Goal: Check status: Check status

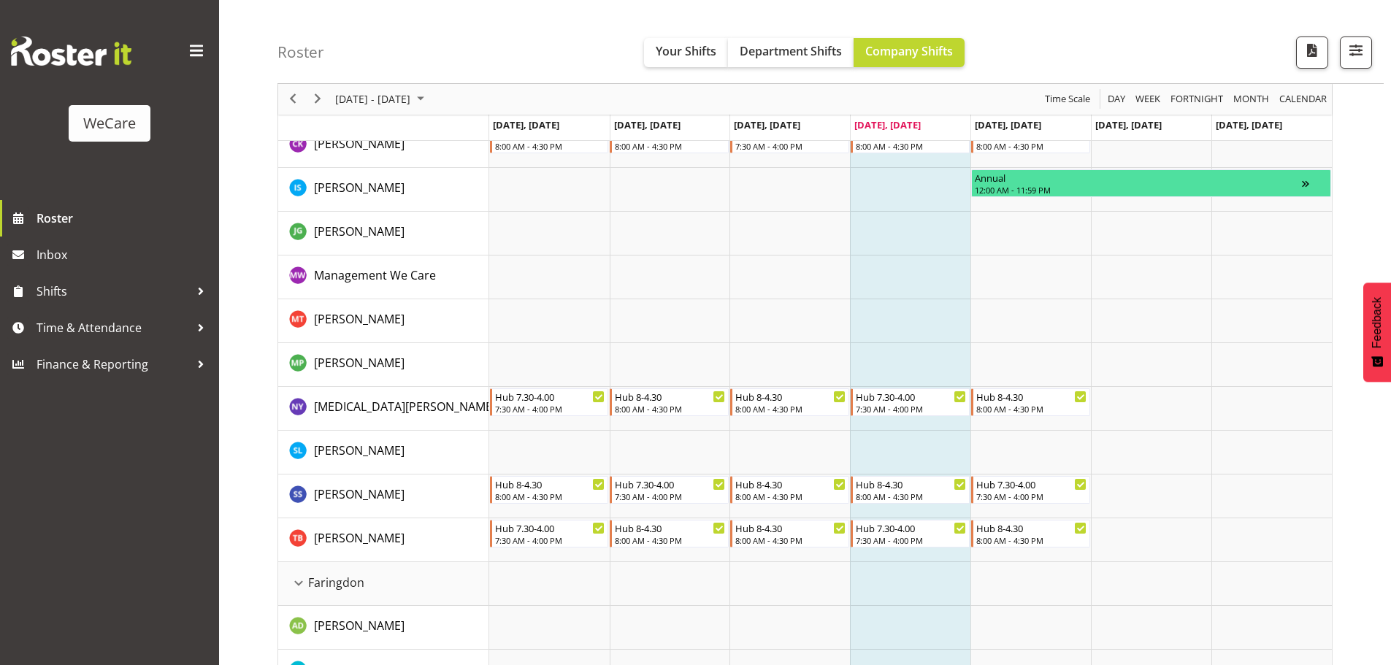
scroll to position [292, 0]
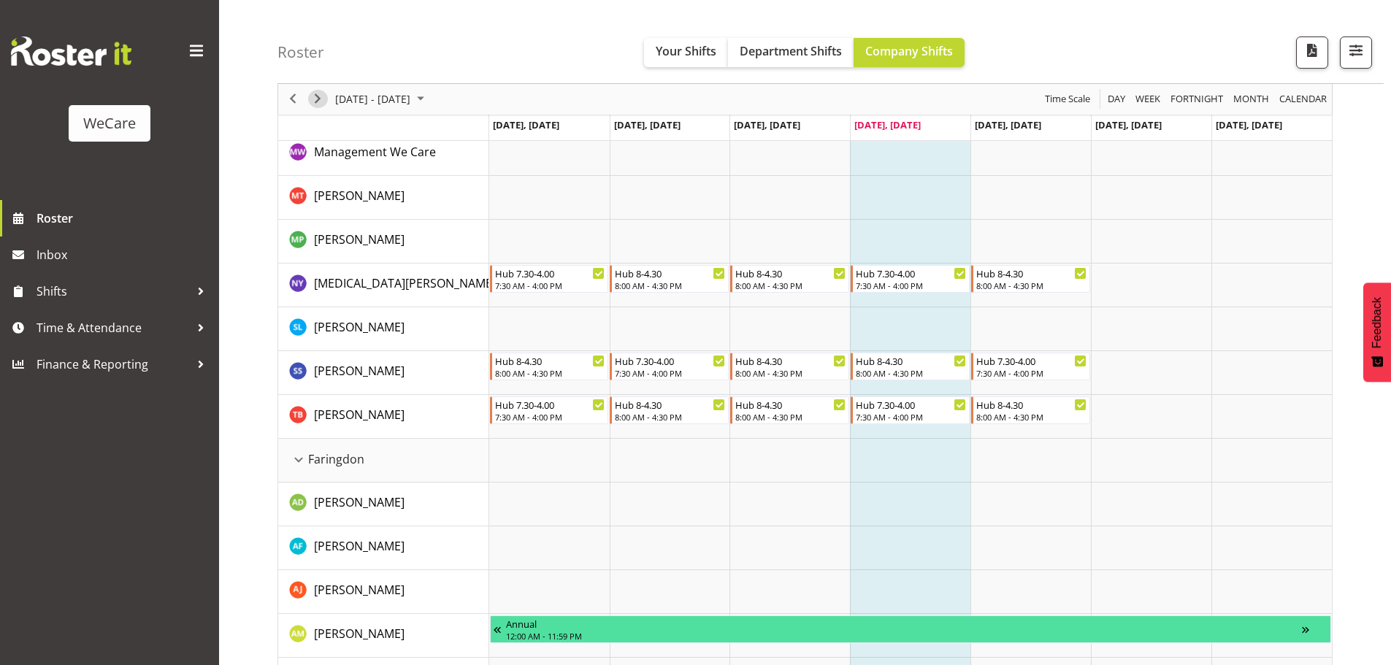
drag, startPoint x: 318, startPoint y: 101, endPoint x: 464, endPoint y: 179, distance: 164.6
click at [318, 101] on span "Next" at bounding box center [318, 100] width 18 height 18
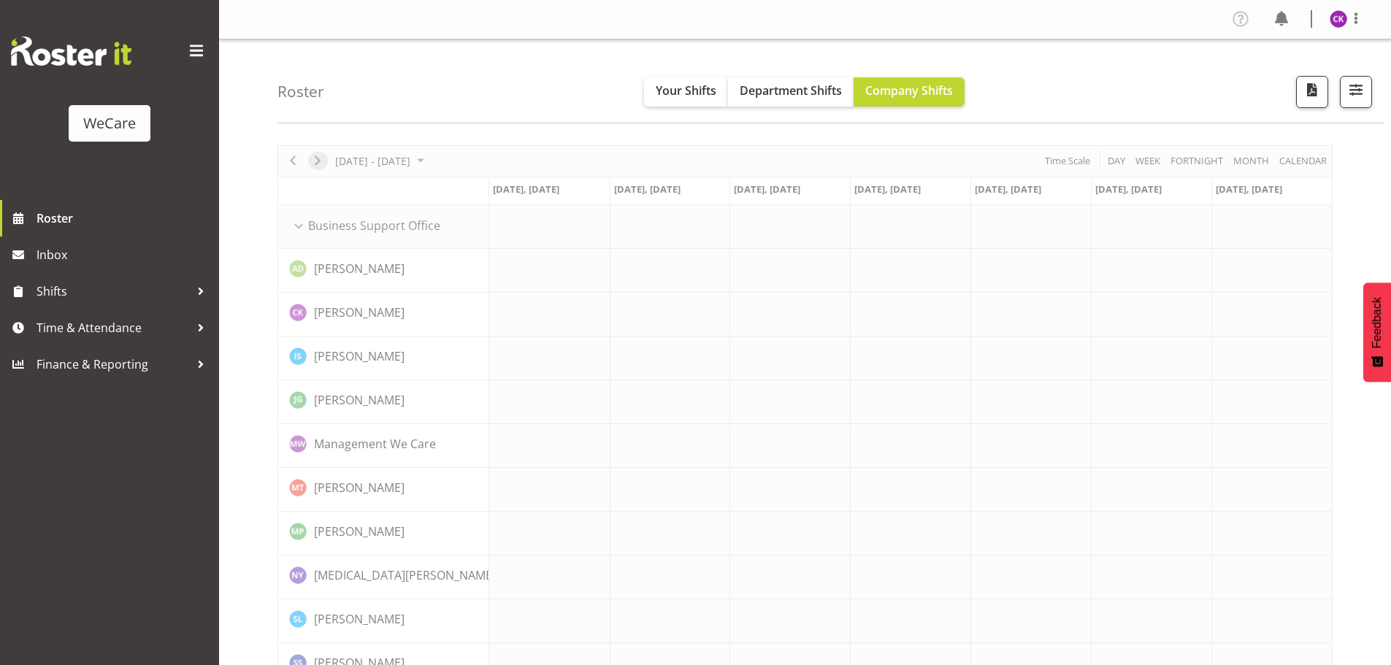
scroll to position [73, 0]
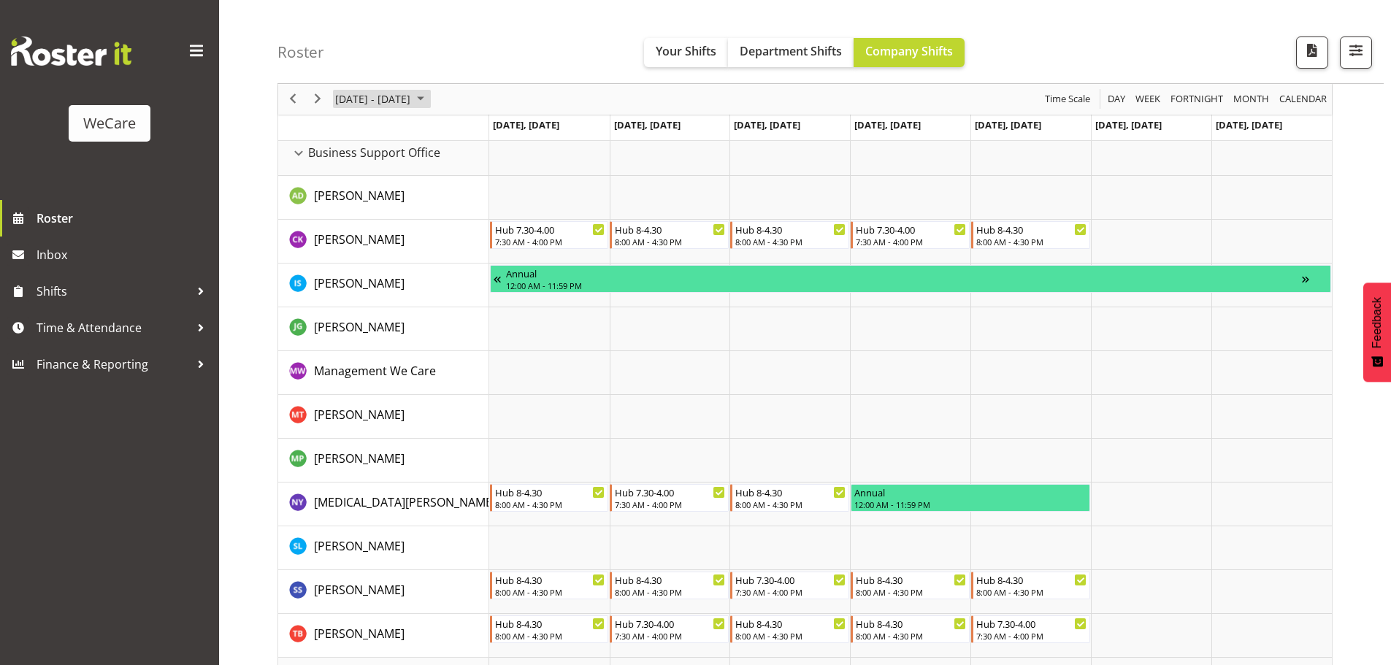
click at [368, 99] on span "[DATE] - [DATE]" at bounding box center [373, 100] width 78 height 18
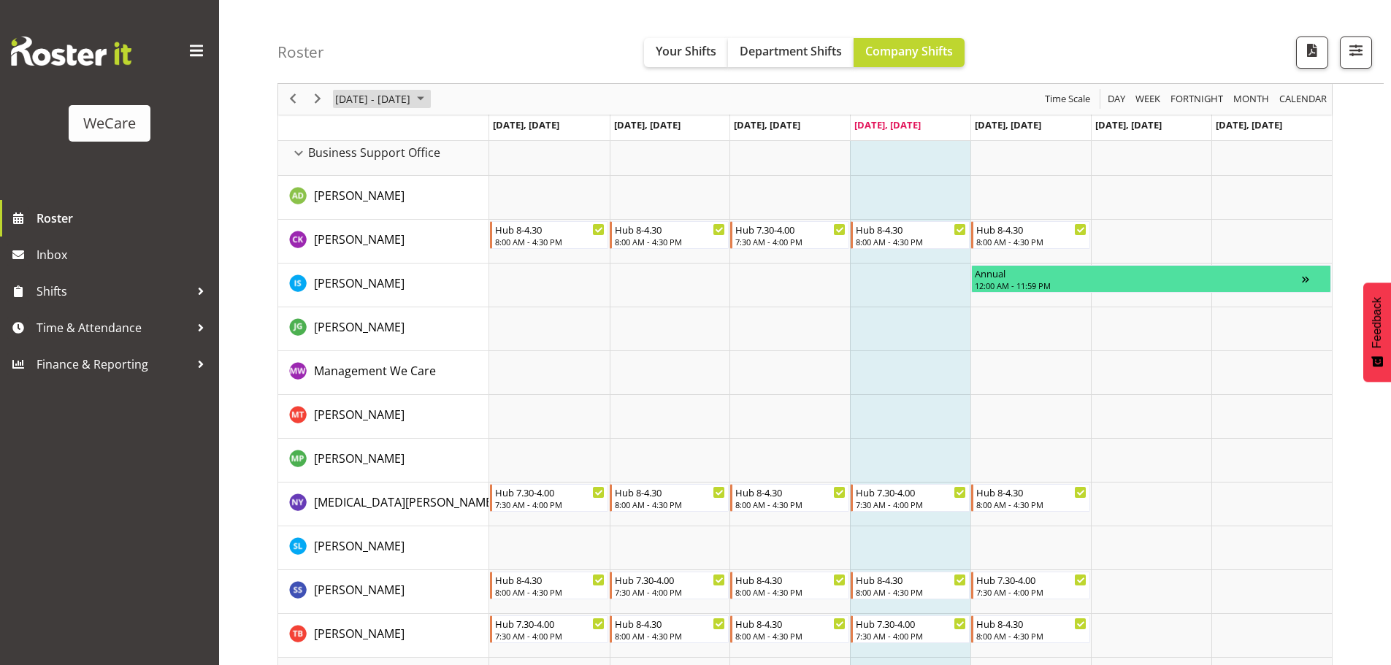
click at [412, 107] on span "[DATE] - [DATE]" at bounding box center [373, 100] width 78 height 18
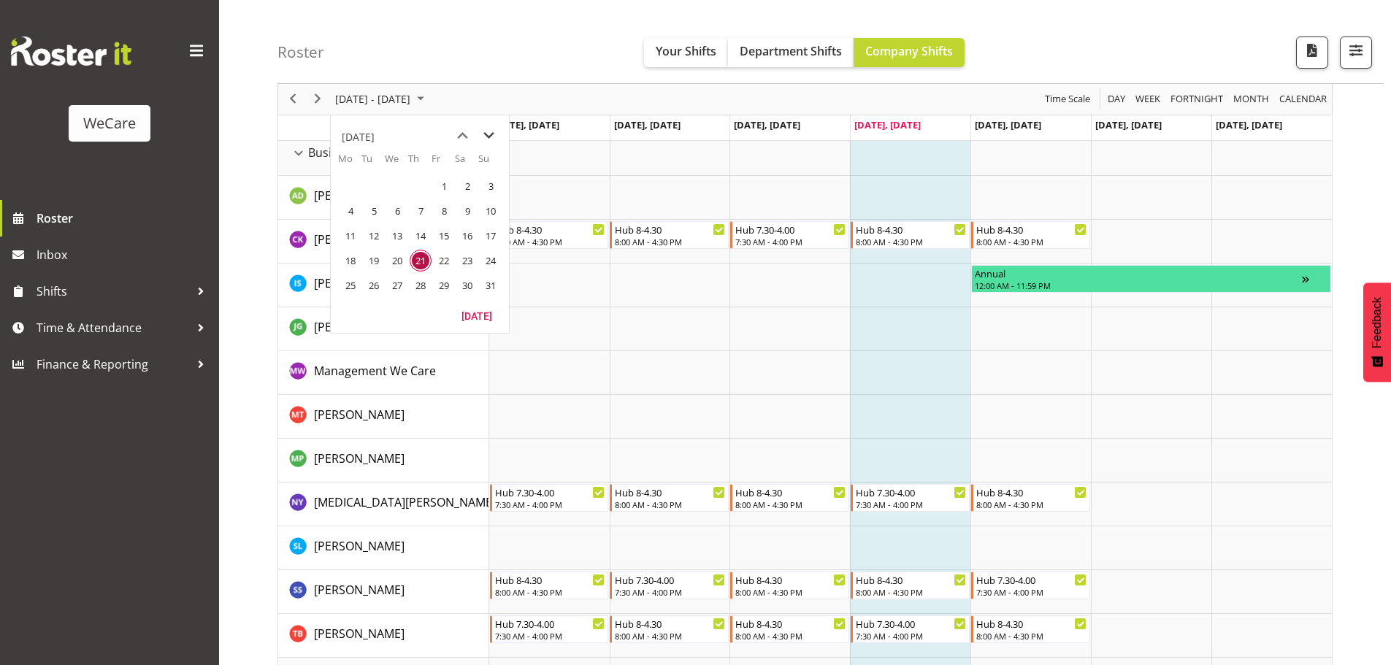
click at [488, 137] on span "next month" at bounding box center [489, 136] width 26 height 26
click at [354, 191] on span "1" at bounding box center [350, 186] width 22 height 22
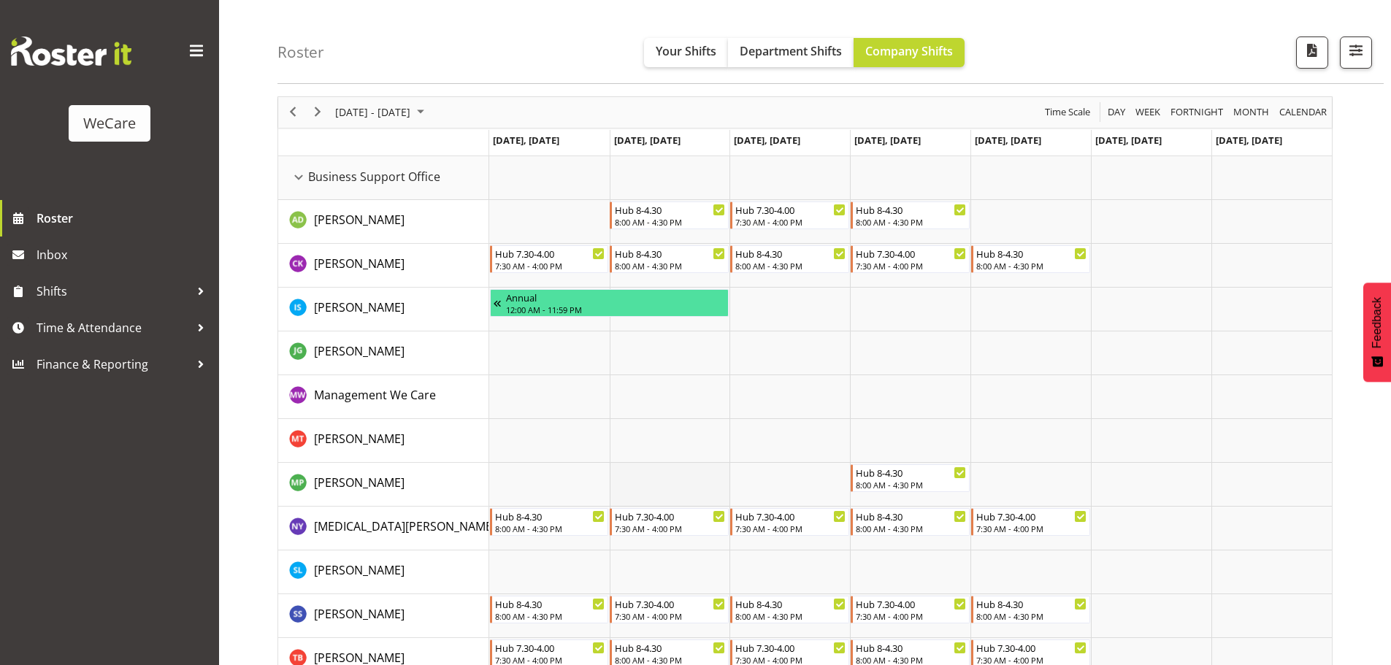
scroll to position [73, 0]
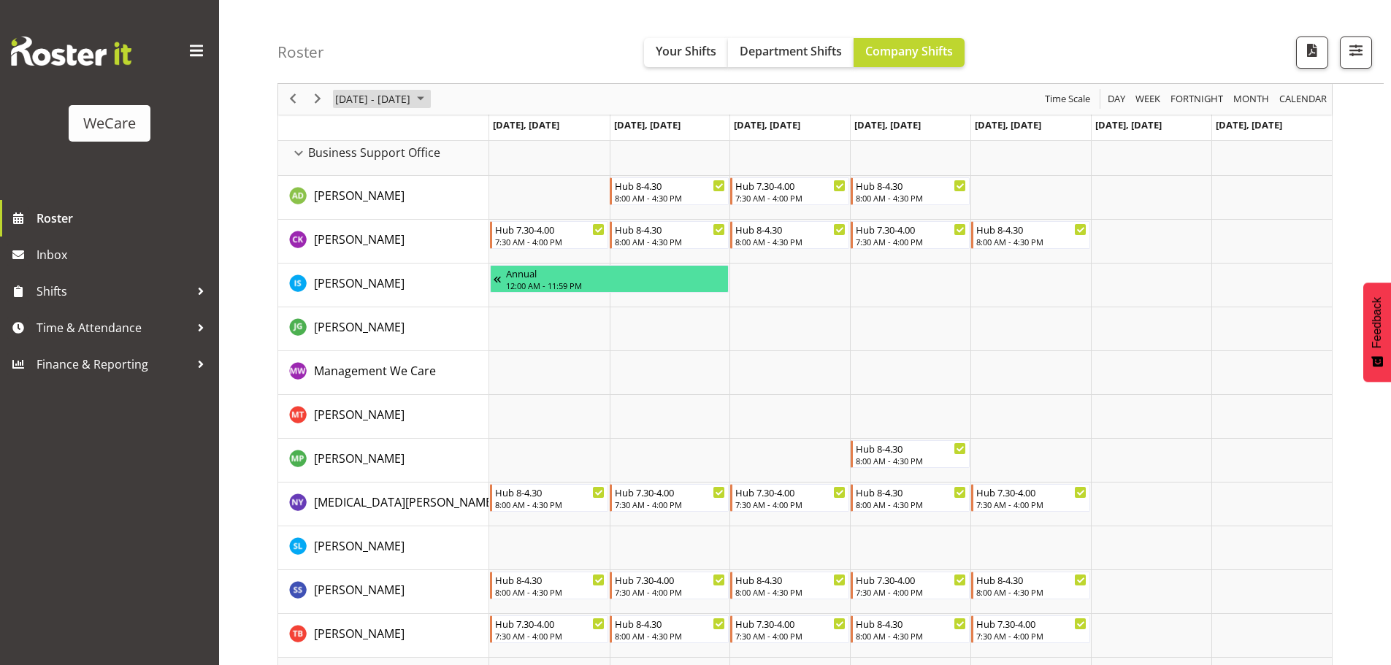
click at [385, 105] on span "[DATE] - [DATE]" at bounding box center [373, 100] width 78 height 18
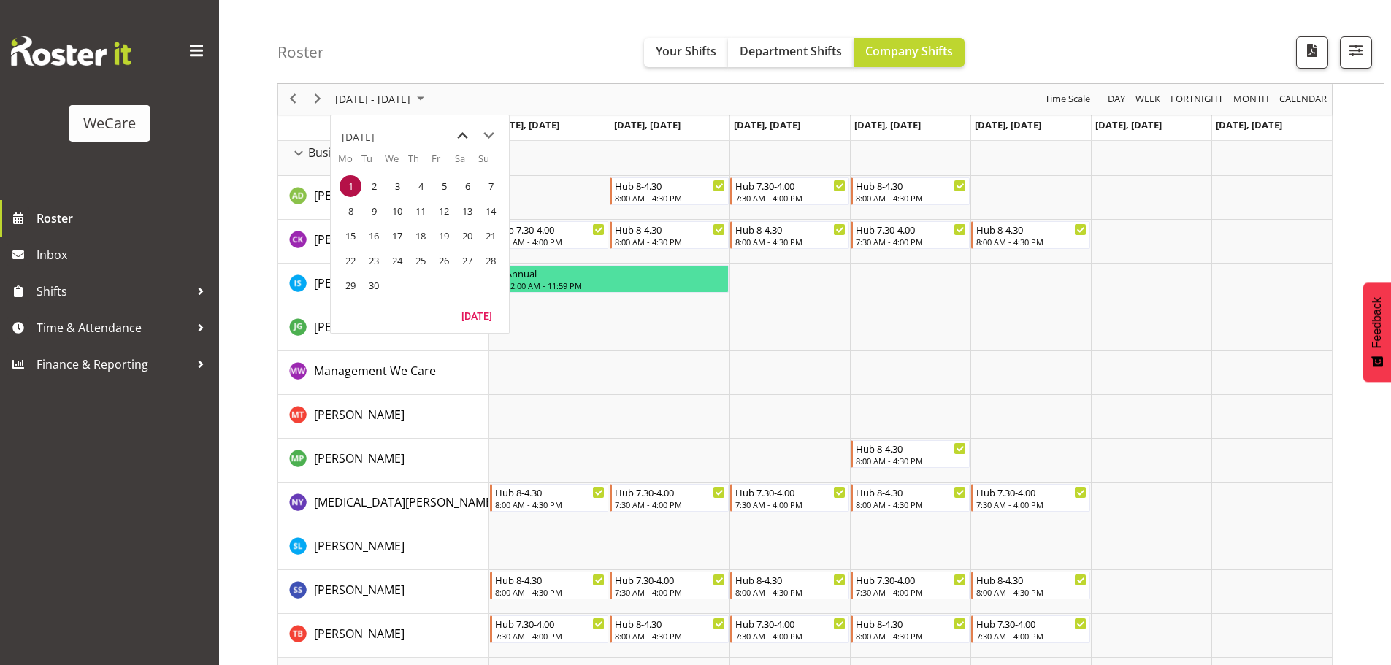
click at [455, 138] on span "previous month" at bounding box center [463, 136] width 26 height 26
click at [421, 263] on span "21" at bounding box center [421, 261] width 22 height 22
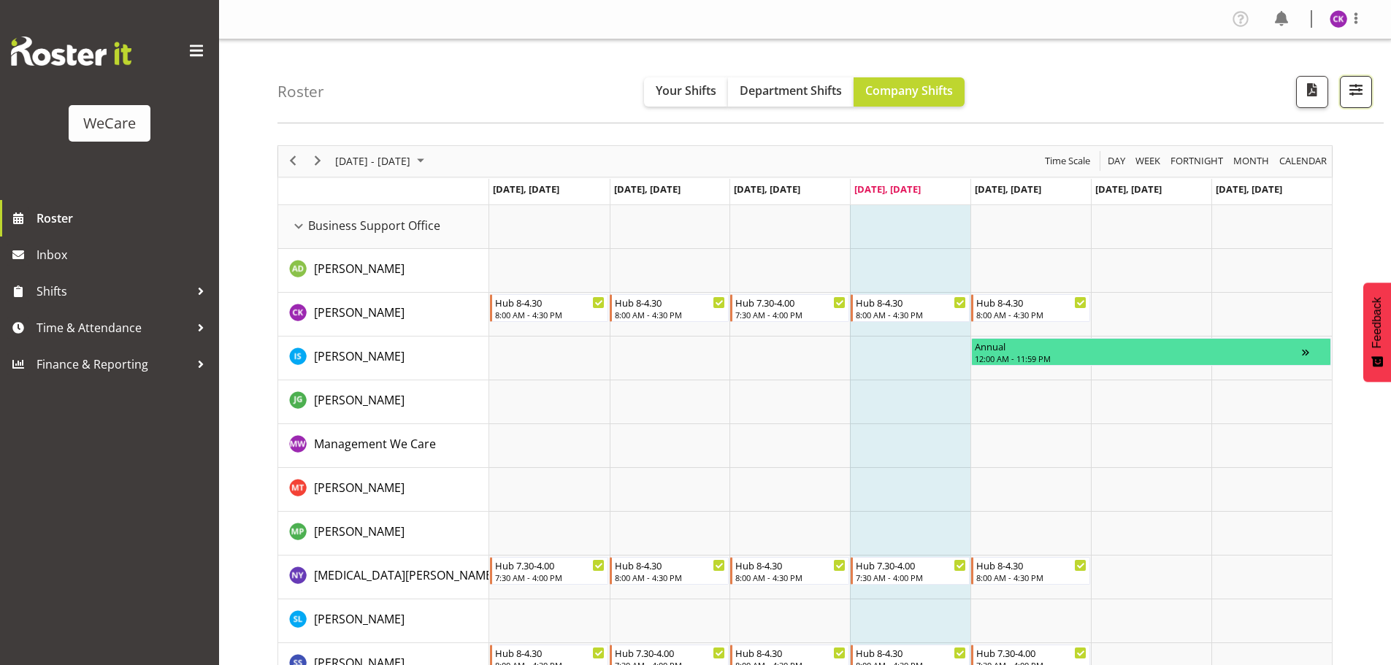
click at [1353, 87] on span "button" at bounding box center [1355, 89] width 19 height 19
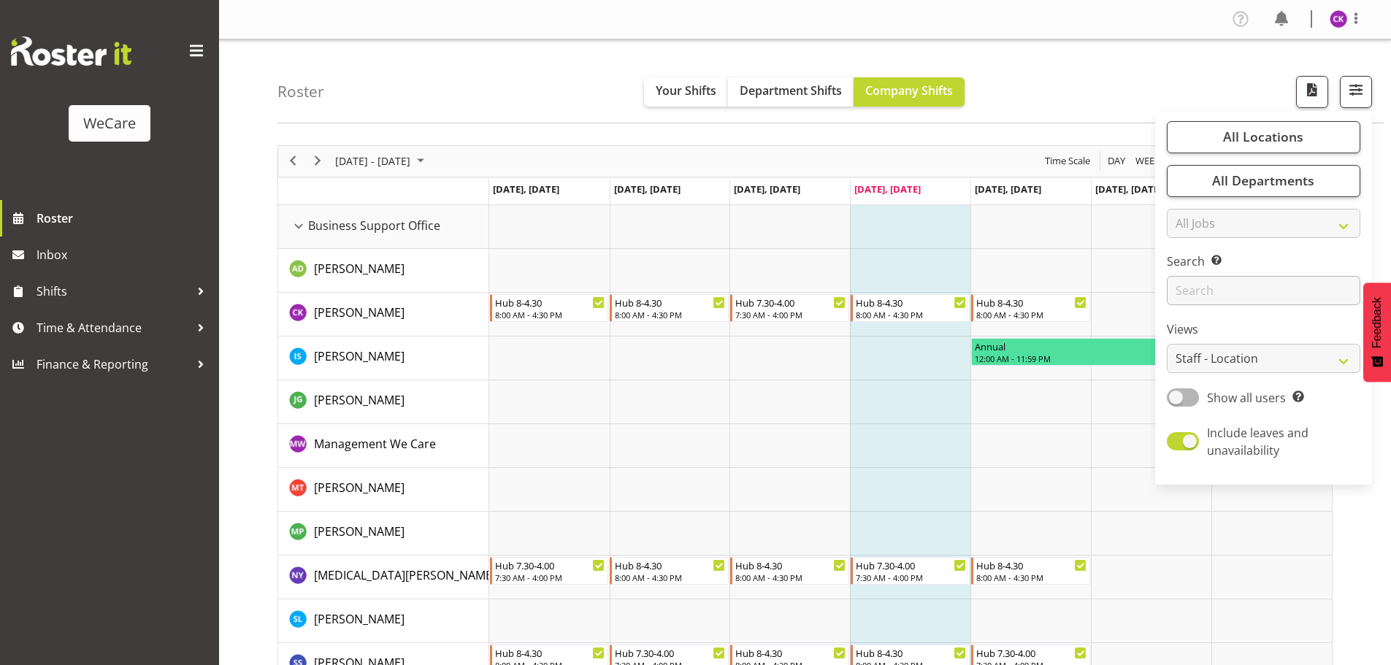
drag, startPoint x: 1245, startPoint y: 269, endPoint x: 1243, endPoint y: 276, distance: 7.4
click at [1244, 272] on div "Search Search for a particular employee" at bounding box center [1262, 279] width 193 height 53
click at [1239, 281] on input "text" at bounding box center [1262, 290] width 193 height 29
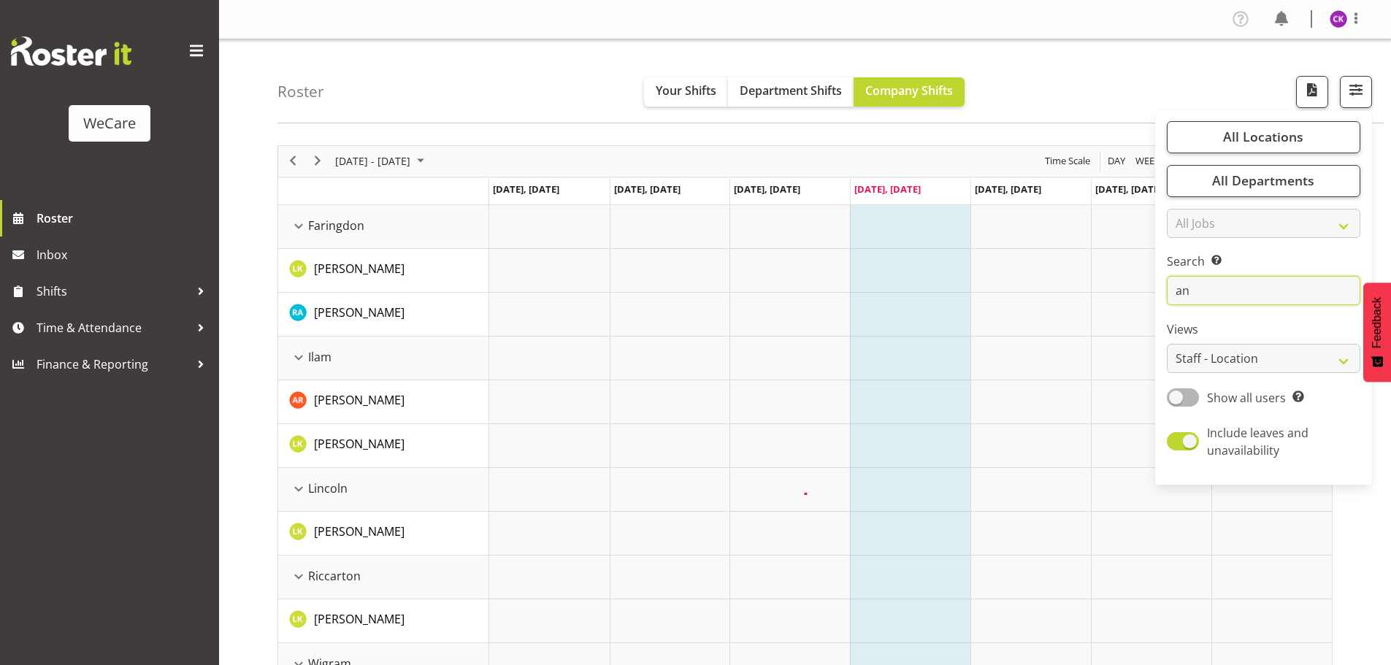
type input "a"
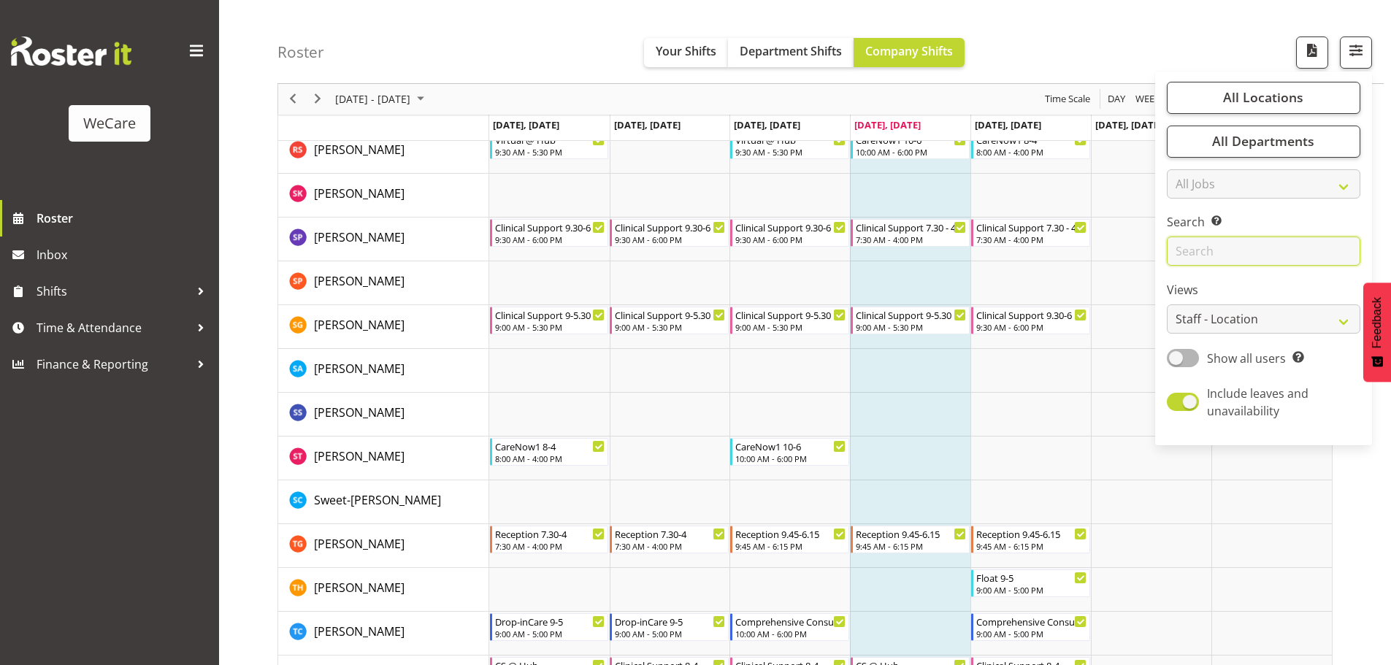
scroll to position [5652, 0]
